Goal: Task Accomplishment & Management: Manage account settings

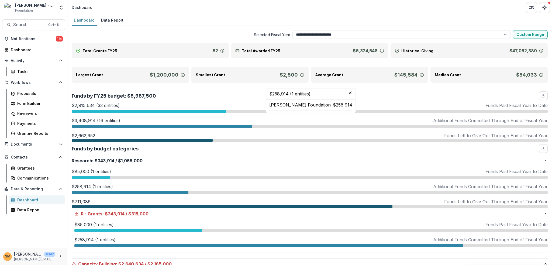
select select "**********"
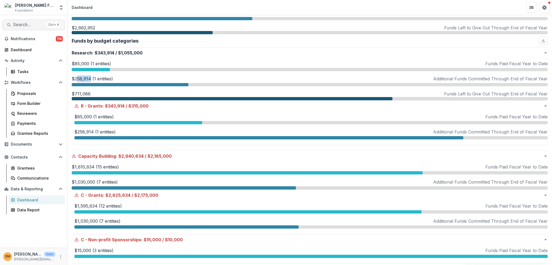
click at [17, 23] on span "Search..." at bounding box center [29, 24] width 32 height 5
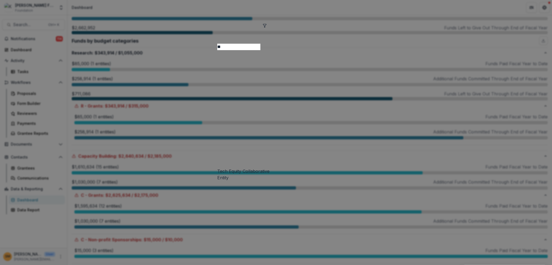
type input "*"
type input "**********"
click at [211, 210] on span "Entity" at bounding box center [204, 212] width 11 height 5
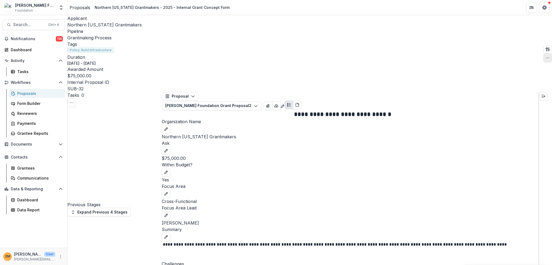
click at [545, 56] on icon "button" at bounding box center [547, 58] width 4 height 4
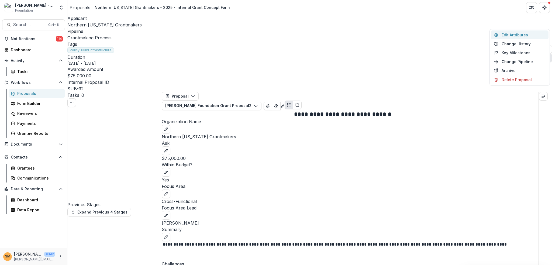
click at [511, 35] on button "Edit Attributes" at bounding box center [519, 34] width 58 height 9
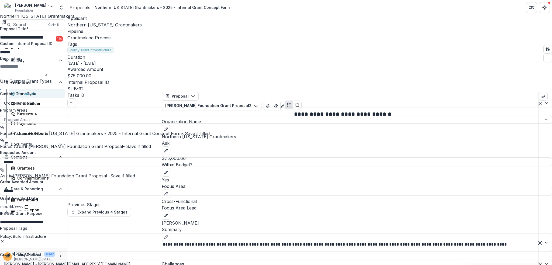
scroll to position [27, 0]
click at [454, 116] on div at bounding box center [271, 119] width 534 height 7
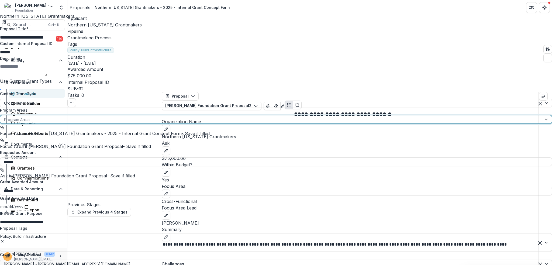
click at [418, 128] on div "**********" at bounding box center [276, 187] width 552 height 322
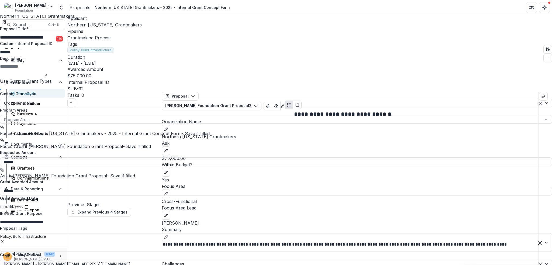
click at [440, 130] on p "Focus Area in [GEOGRAPHIC_DATA][US_STATE] Grantmakers - 2025 - Internal Grant C…" at bounding box center [276, 133] width 552 height 6
click at [438, 116] on div at bounding box center [271, 119] width 534 height 7
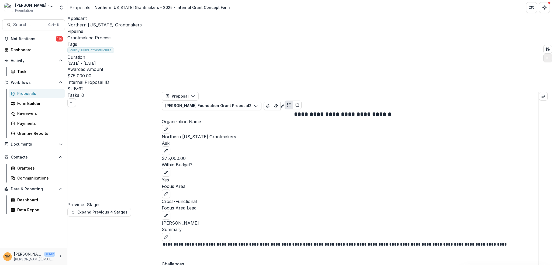
click at [545, 56] on icon "button" at bounding box center [547, 58] width 4 height 4
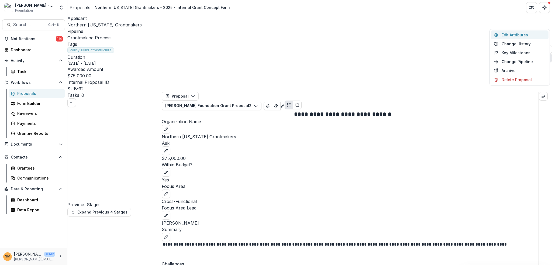
click at [516, 35] on button "Edit Attributes" at bounding box center [519, 34] width 58 height 9
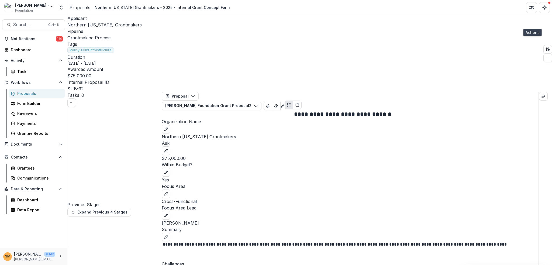
scroll to position [0, 0]
drag, startPoint x: 172, startPoint y: 169, endPoint x: 203, endPoint y: 168, distance: 31.5
click at [203, 198] on p "Cross-Functional" at bounding box center [350, 201] width 377 height 6
click at [170, 189] on button "edit" at bounding box center [166, 193] width 9 height 9
click at [182, 204] on button "Cancel" at bounding box center [172, 200] width 21 height 9
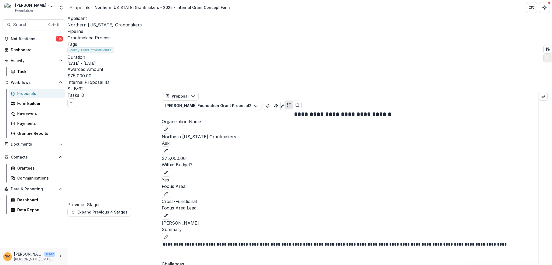
click at [545, 56] on icon "button" at bounding box center [547, 58] width 4 height 4
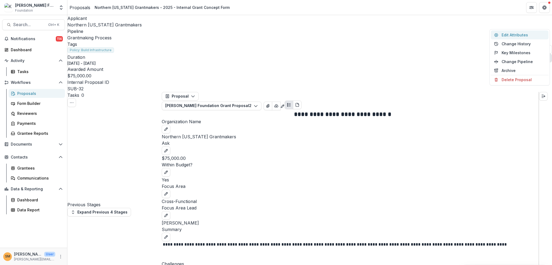
click at [507, 36] on button "Edit Attributes" at bounding box center [519, 34] width 58 height 9
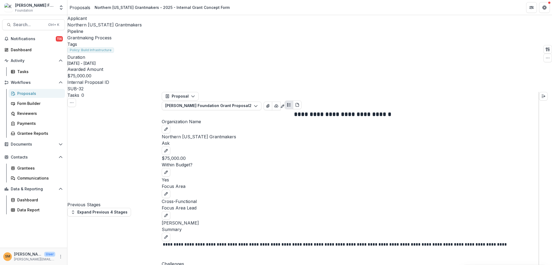
click at [26, 95] on div "Proposals" at bounding box center [38, 93] width 43 height 6
